Goal: Task Accomplishment & Management: Manage account settings

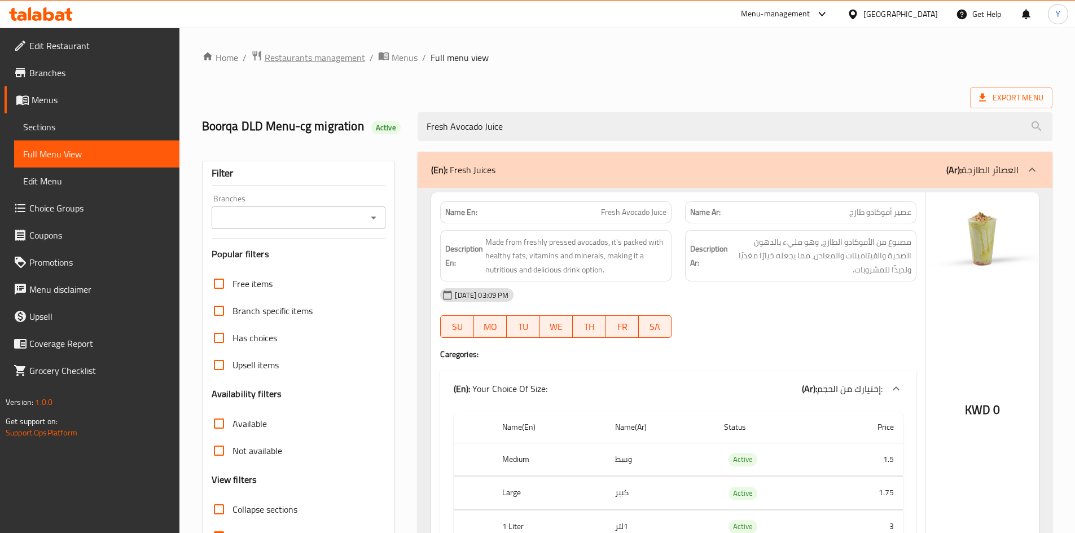
click at [330, 58] on span "Restaurants management" at bounding box center [315, 58] width 100 height 14
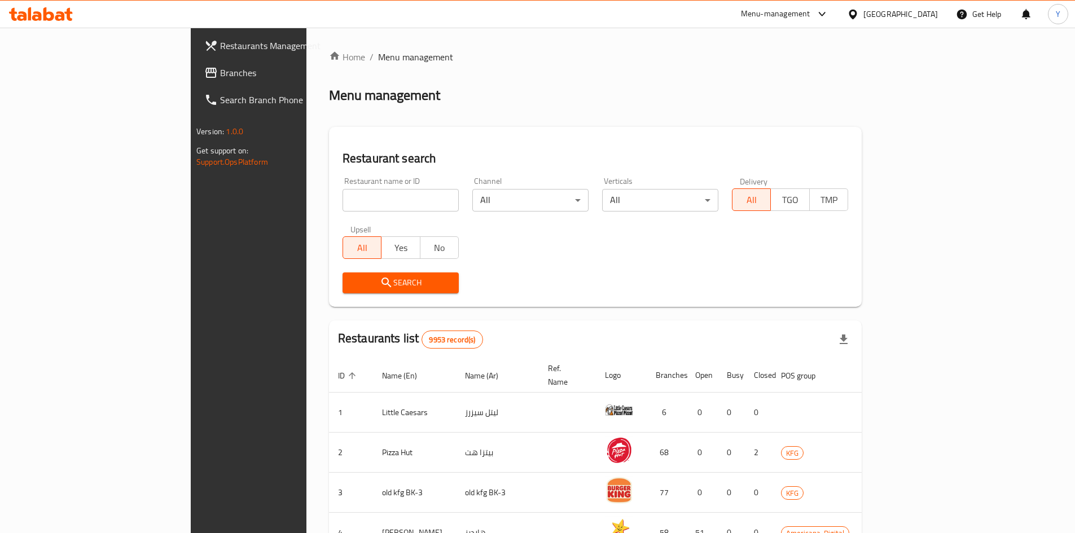
click at [220, 73] on span "Branches" at bounding box center [290, 73] width 141 height 14
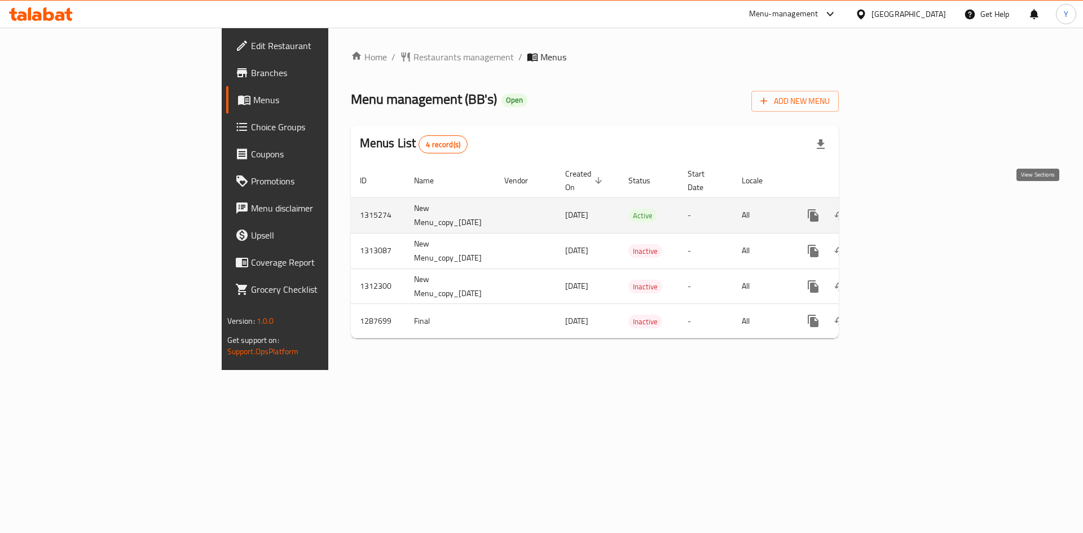
click at [908, 205] on link "enhanced table" at bounding box center [894, 215] width 27 height 27
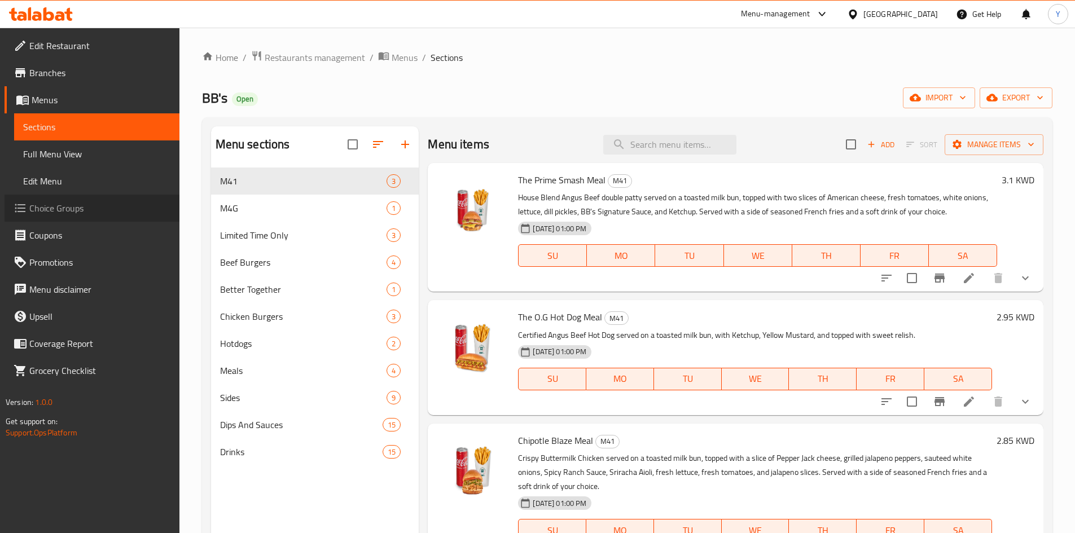
click at [56, 203] on span "Choice Groups" at bounding box center [99, 208] width 141 height 14
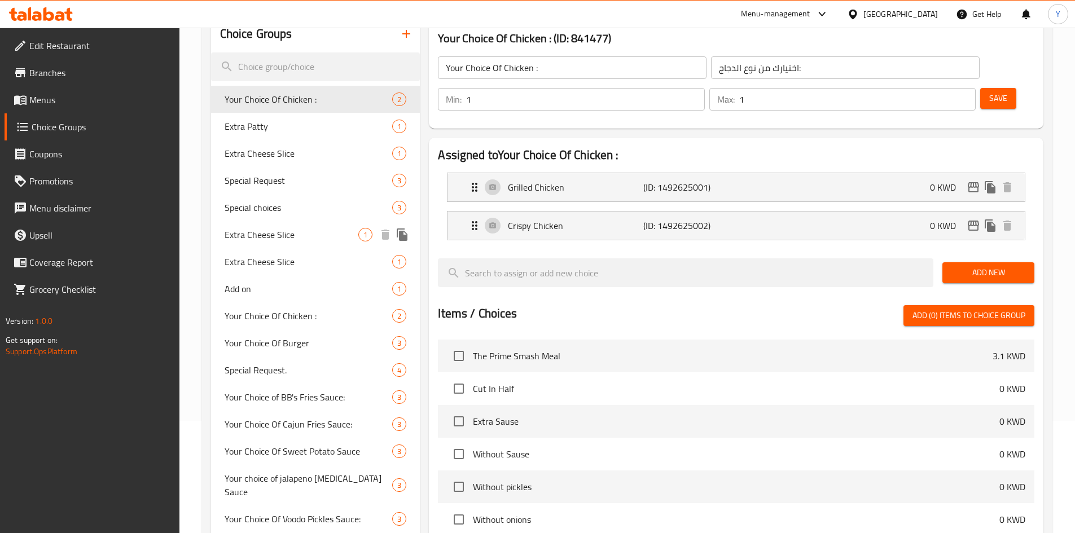
scroll to position [113, 0]
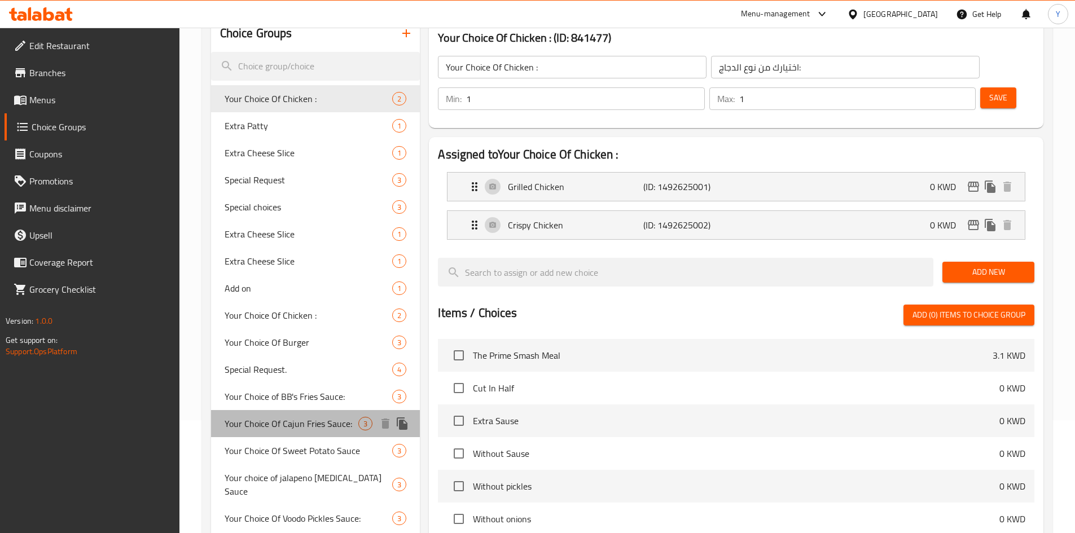
click at [313, 423] on span "Your Choice Of Cajun Fries Sauce:" at bounding box center [292, 424] width 134 height 14
type input "Your Choice Of Cajun Fries Sauce:"
type input "اختيارك من صلصة بطاطس مقلية كاجون:"
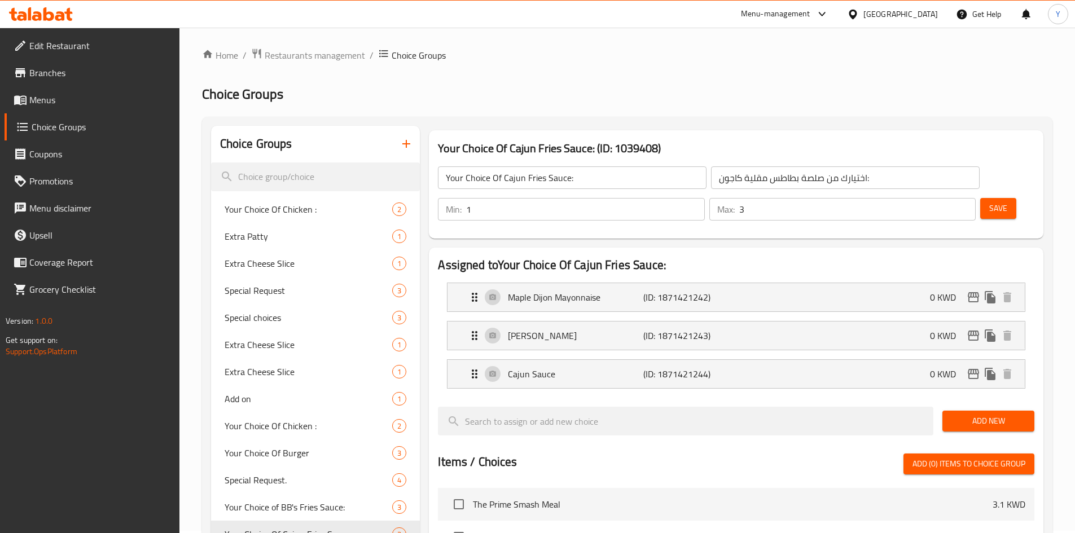
scroll to position [0, 0]
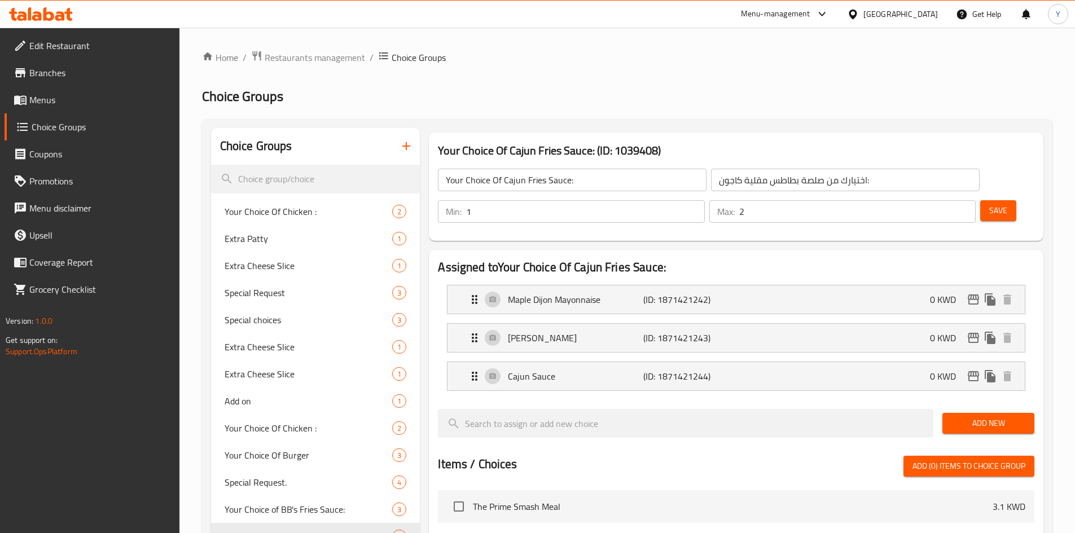
click at [944, 200] on input "2" at bounding box center [857, 211] width 236 height 23
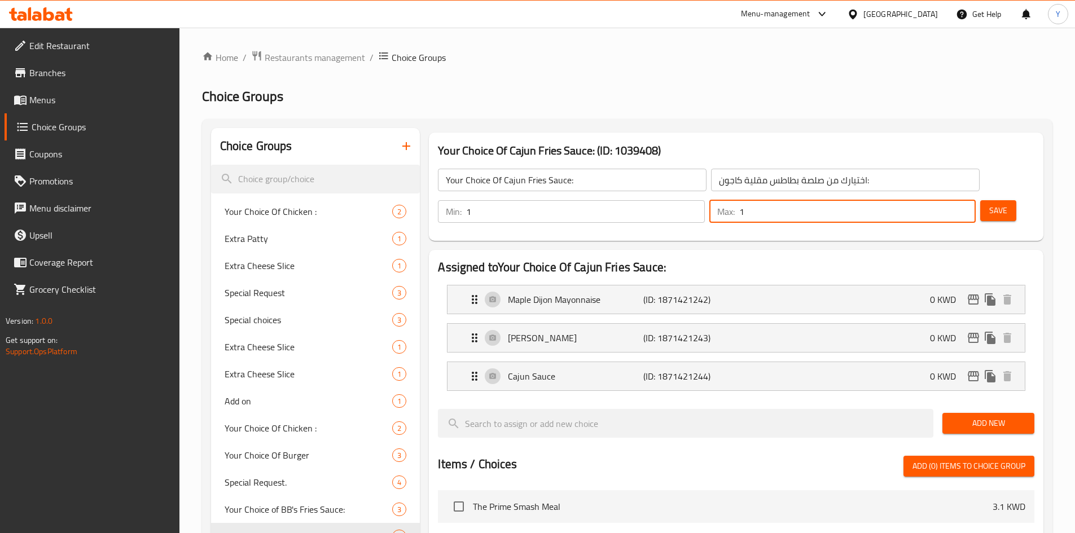
type input "1"
click at [944, 200] on input "1" at bounding box center [857, 211] width 236 height 23
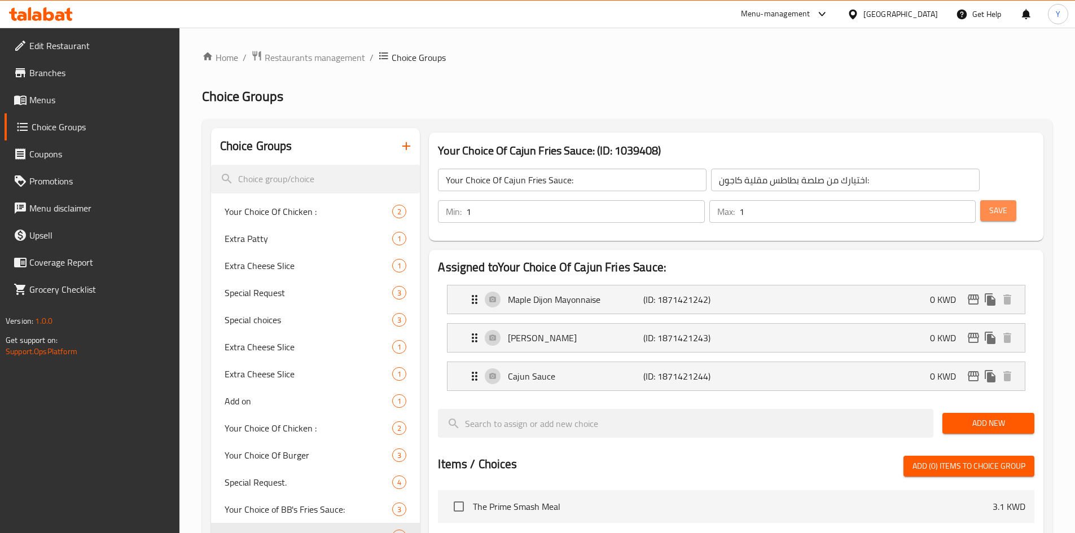
click at [989, 204] on span "Save" at bounding box center [998, 211] width 18 height 14
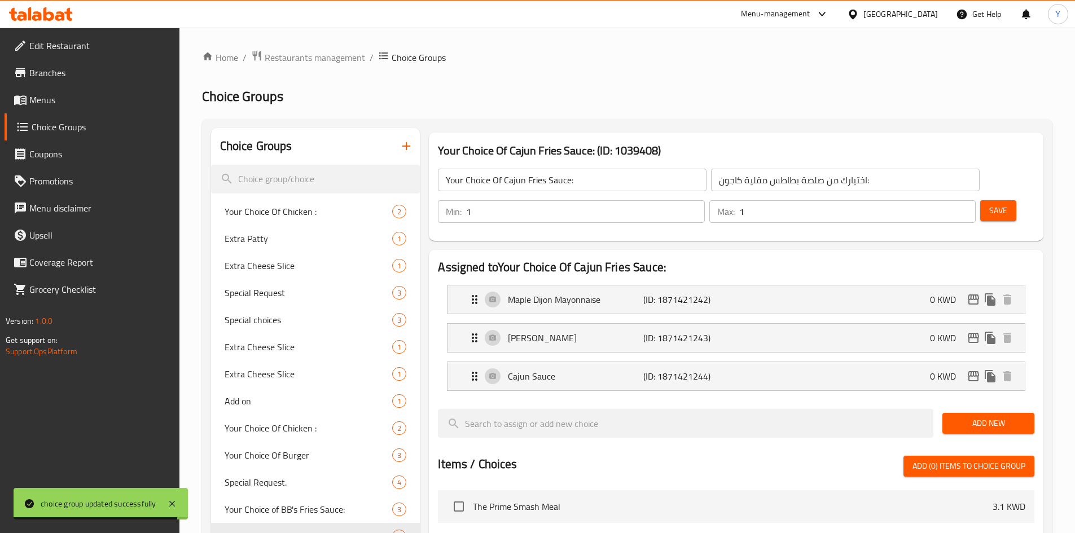
click at [838, 21] on div "Menu-management" at bounding box center [785, 14] width 106 height 27
click at [810, 10] on div "Menu-management" at bounding box center [775, 14] width 69 height 14
